Goal: Use online tool/utility: Use online tool/utility

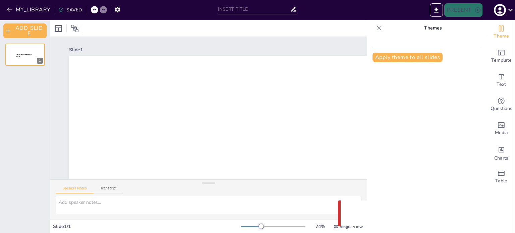
type input "Цифровизация B2B-продаж в сфере электрики: стратегии и лучшие практики"
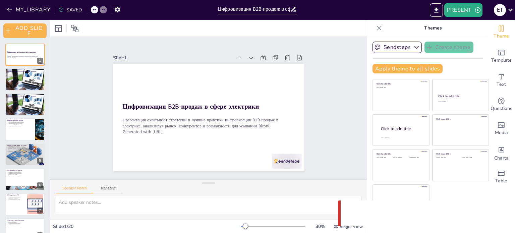
checkbox input "true"
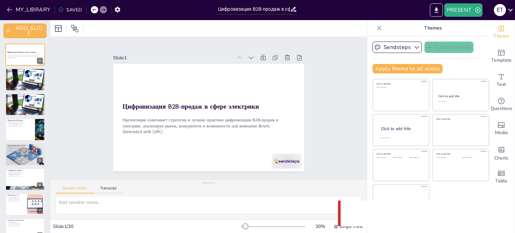
checkbox input "true"
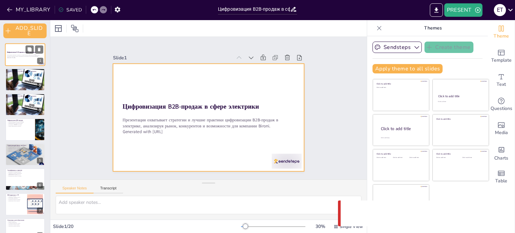
checkbox input "true"
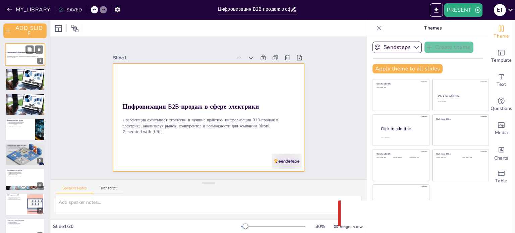
checkbox input "true"
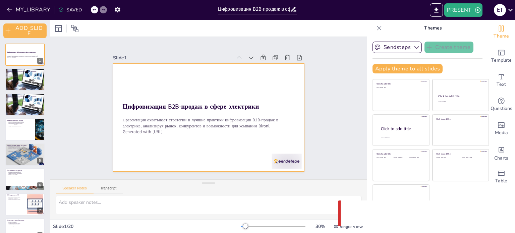
checkbox input "true"
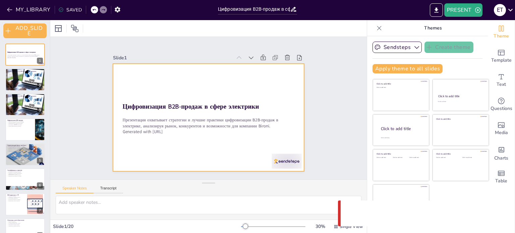
checkbox input "true"
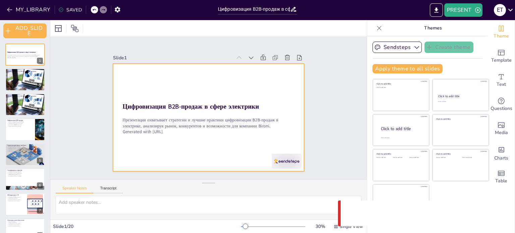
checkbox input "true"
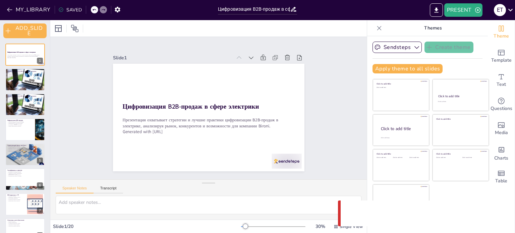
checkbox input "true"
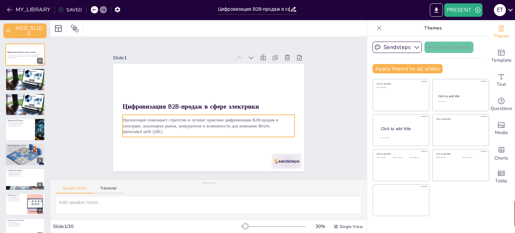
checkbox input "true"
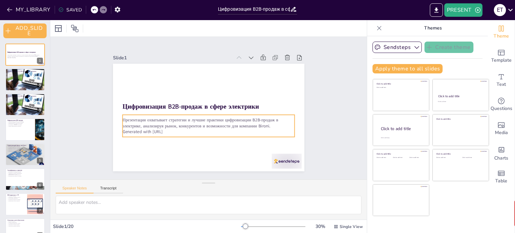
checkbox input "true"
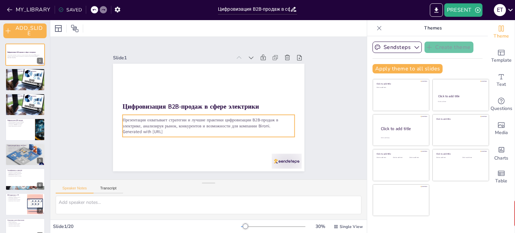
checkbox input "true"
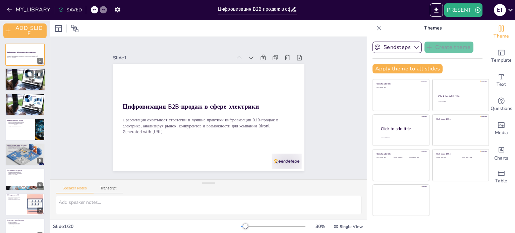
checkbox input "true"
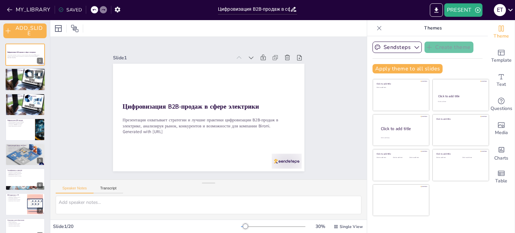
checkbox input "true"
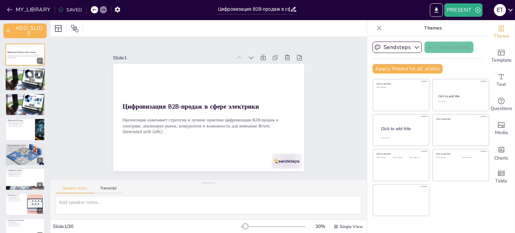
checkbox input "true"
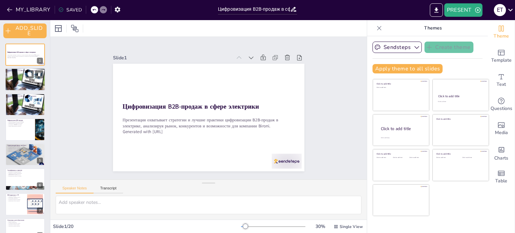
checkbox input "true"
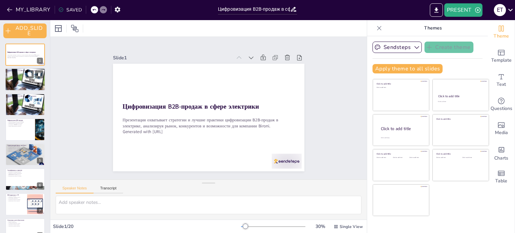
checkbox input "true"
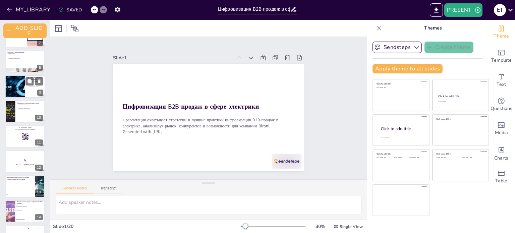
checkbox input "true"
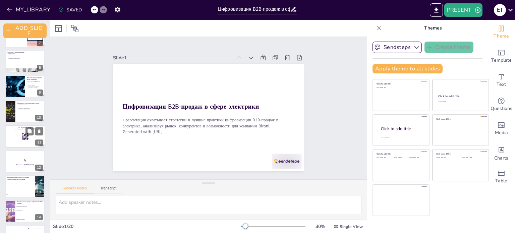
checkbox input "true"
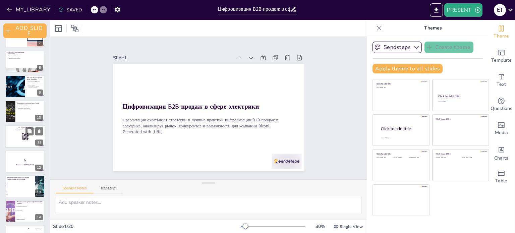
scroll to position [312, 0]
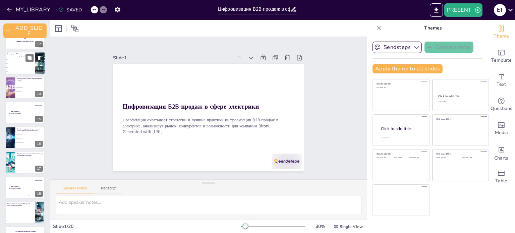
checkbox input "true"
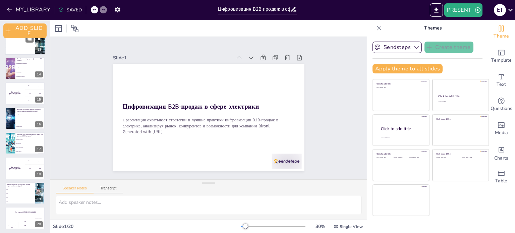
checkbox input "true"
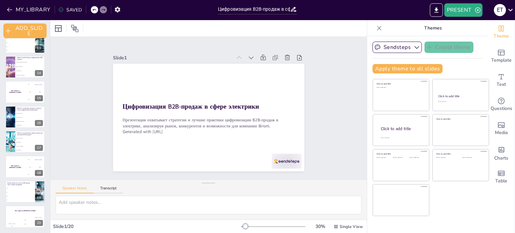
checkbox input "true"
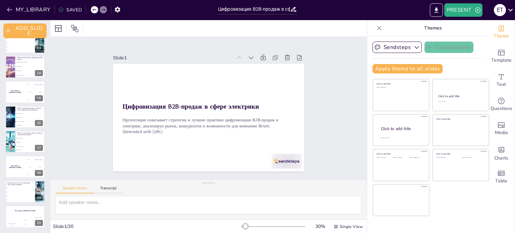
checkbox input "true"
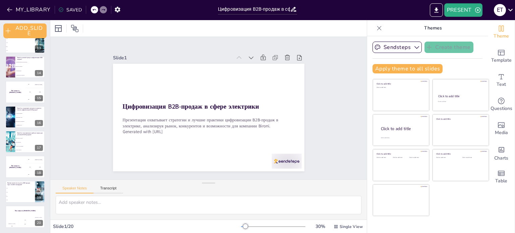
checkbox input "true"
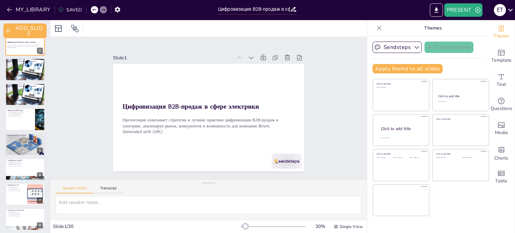
scroll to position [0, 0]
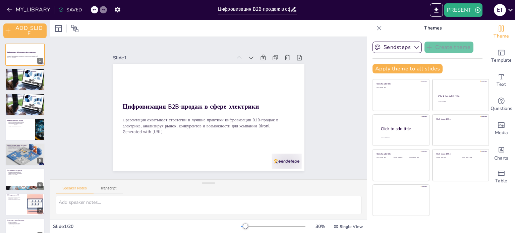
checkbox input "true"
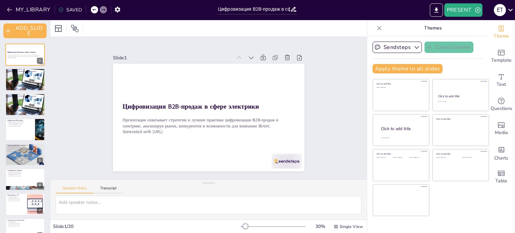
checkbox input "true"
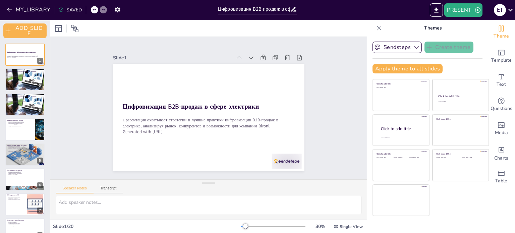
checkbox input "true"
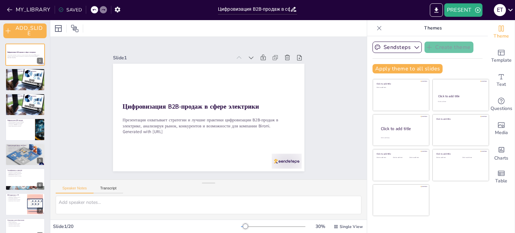
checkbox input "true"
